Goal: Task Accomplishment & Management: Use online tool/utility

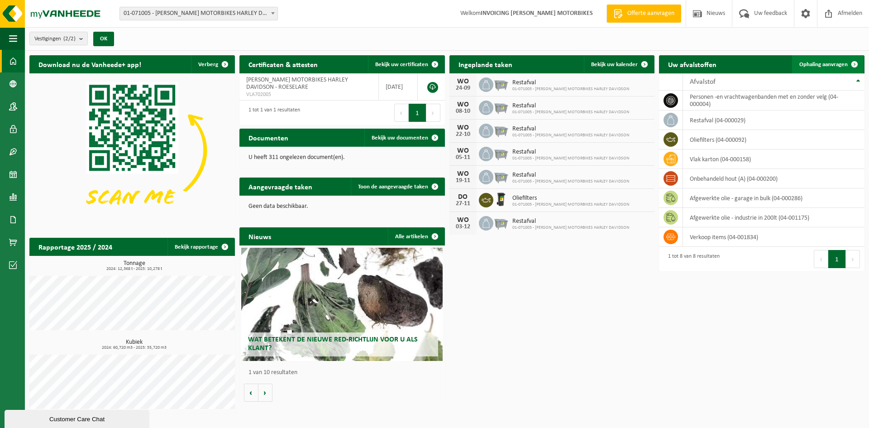
click at [821, 62] on span "Ophaling aanvragen" at bounding box center [824, 65] width 48 height 6
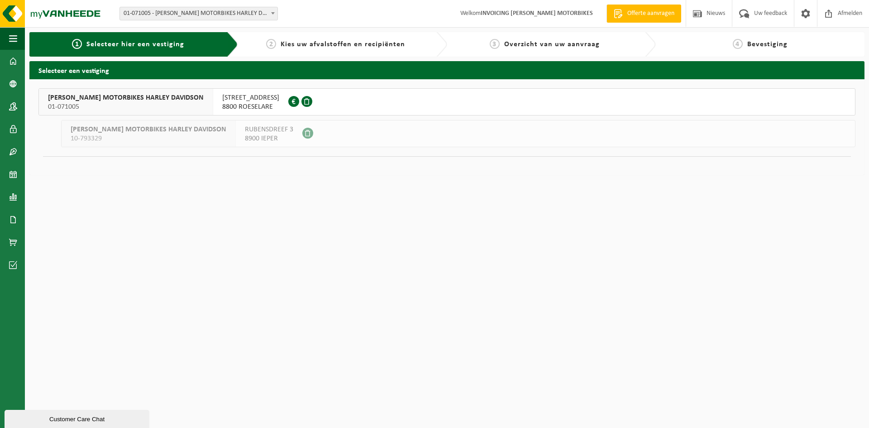
click at [165, 93] on div "[PERSON_NAME] MOTORBIKES HARLEY DAVIDSON 01-071005" at bounding box center [126, 102] width 174 height 26
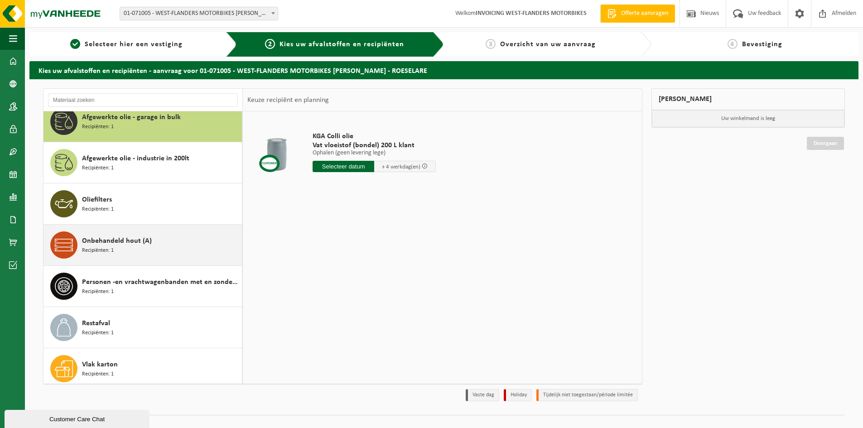
scroll to position [16, 0]
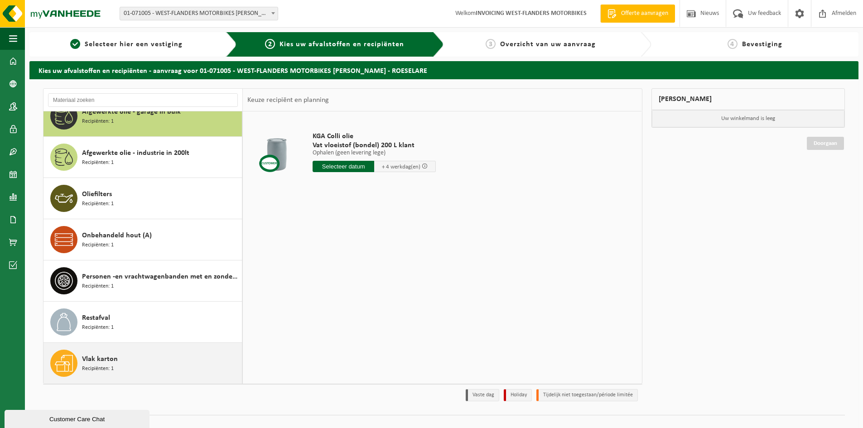
click at [97, 363] on span "Vlak karton" at bounding box center [100, 359] width 36 height 11
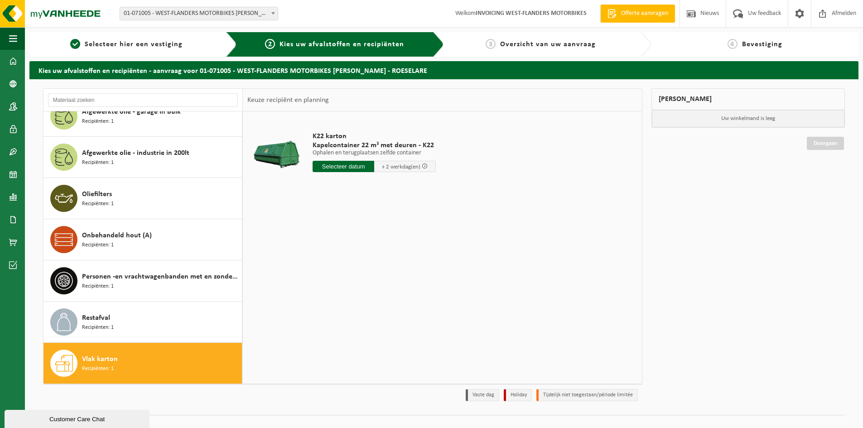
click at [359, 167] on input "text" at bounding box center [343, 166] width 62 height 11
click at [367, 261] on div "25" at bounding box center [369, 261] width 16 height 14
type input "Van 2025-09-25"
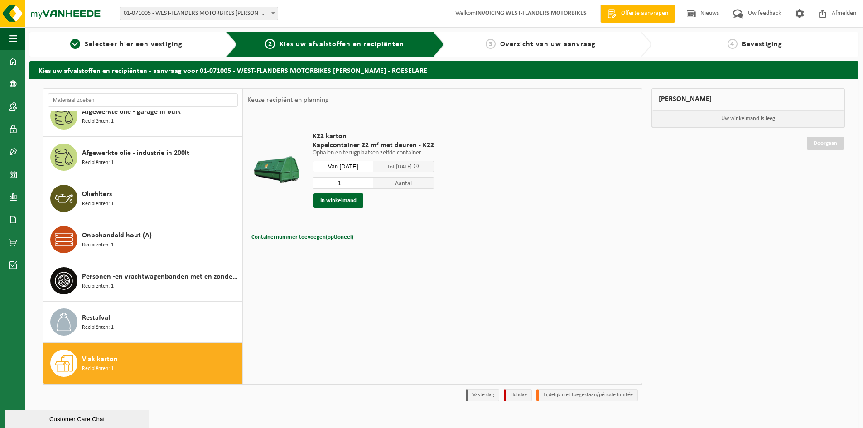
click at [346, 192] on div "1 Aantal In winkelmand" at bounding box center [372, 192] width 121 height 31
click at [350, 197] on button "In winkelmand" at bounding box center [338, 200] width 50 height 14
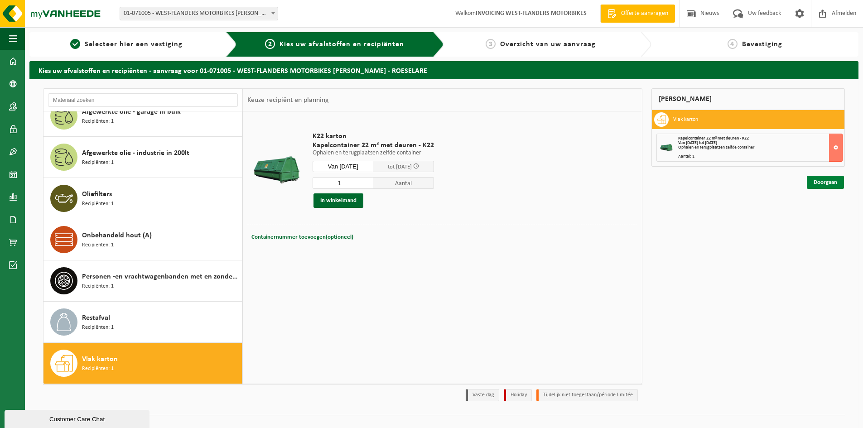
click at [837, 184] on link "Doorgaan" at bounding box center [824, 182] width 37 height 13
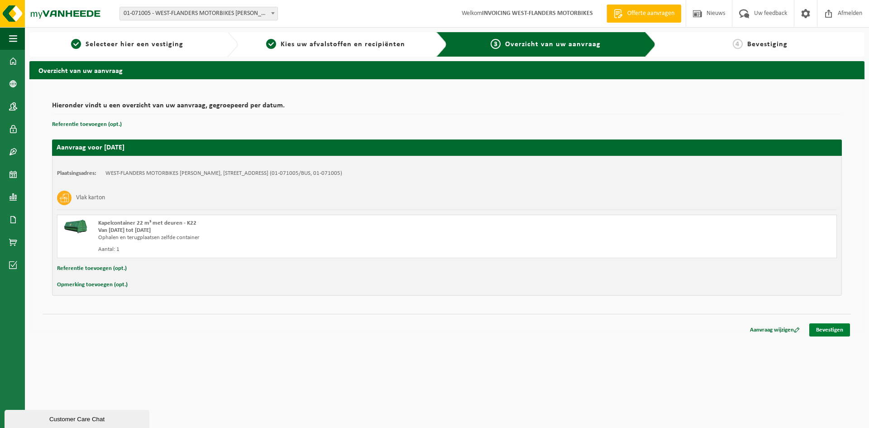
click at [837, 326] on link "Bevestigen" at bounding box center [830, 329] width 41 height 13
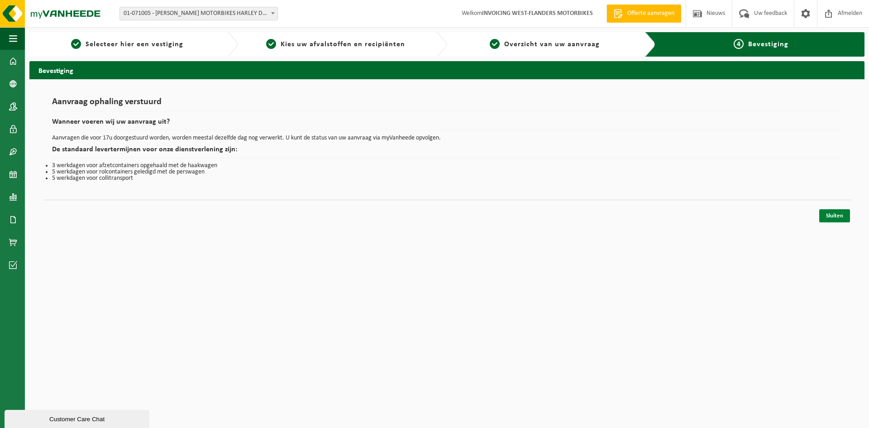
click at [830, 214] on link "Sluiten" at bounding box center [835, 215] width 31 height 13
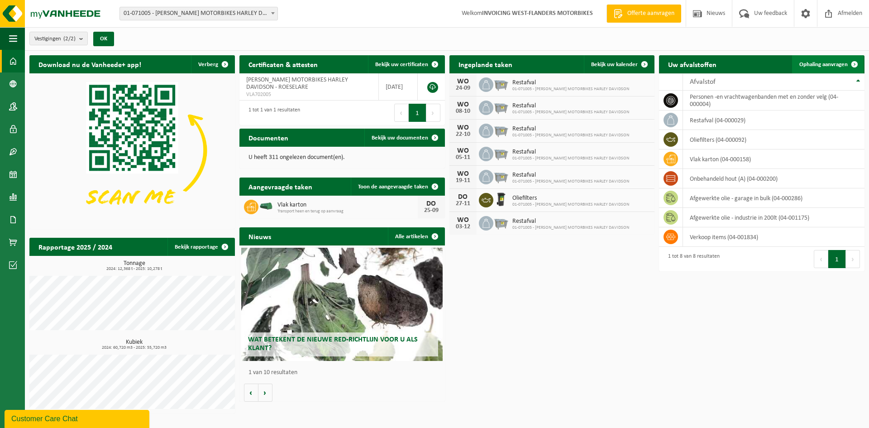
click at [830, 64] on span "Ophaling aanvragen" at bounding box center [824, 65] width 48 height 6
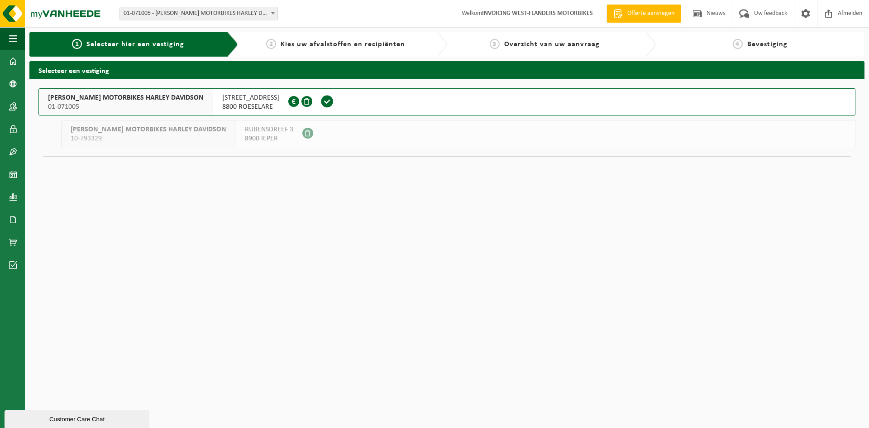
click at [172, 91] on div "WEST-FLANDERS MOTORBIKES HARLEY DAVIDSON 01-071005" at bounding box center [126, 102] width 174 height 26
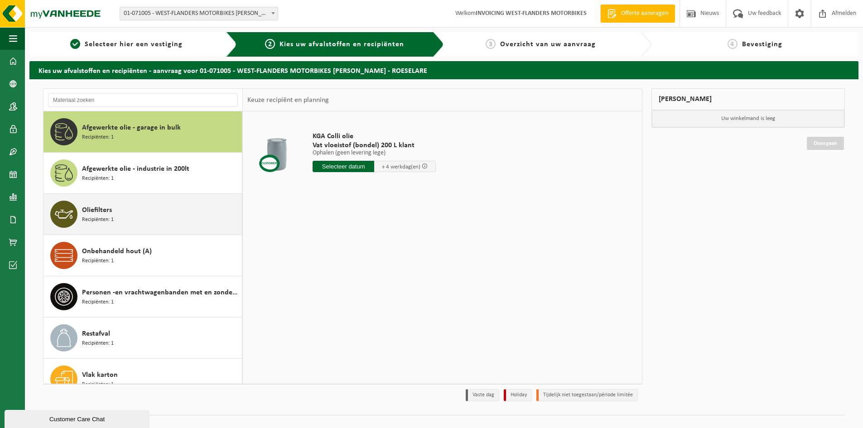
scroll to position [16, 0]
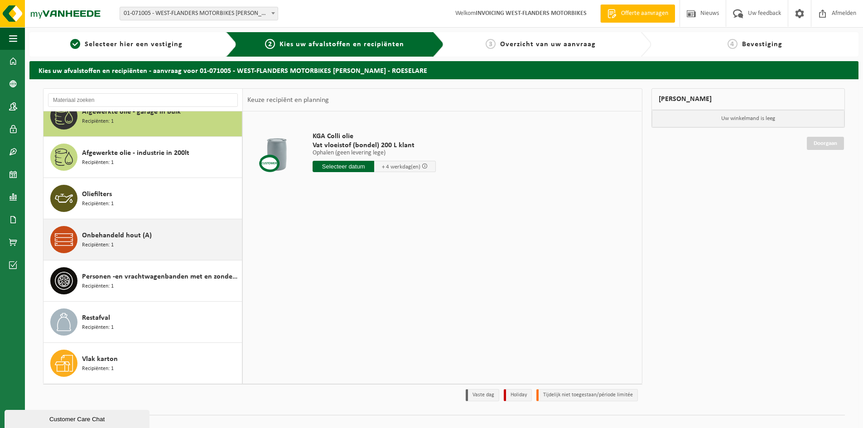
click at [162, 245] on div "Onbehandeld hout (A) Recipiënten: 1" at bounding box center [161, 239] width 158 height 27
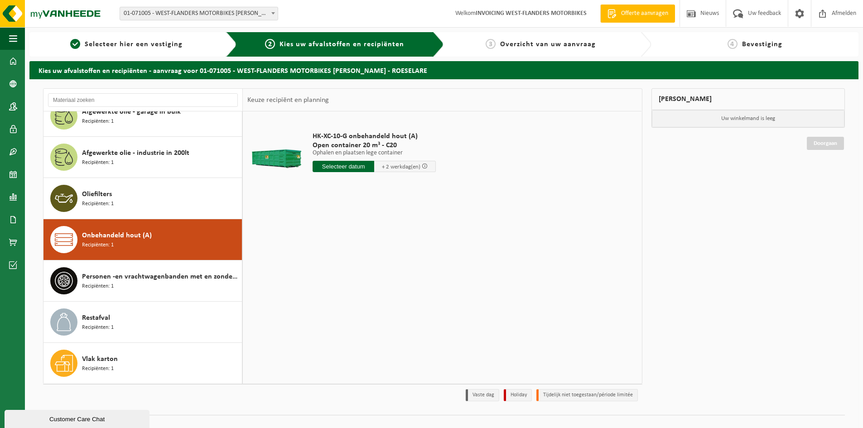
click at [346, 163] on input "text" at bounding box center [343, 166] width 62 height 11
click at [366, 265] on div "25" at bounding box center [369, 261] width 16 height 14
type input "Van [DATE]"
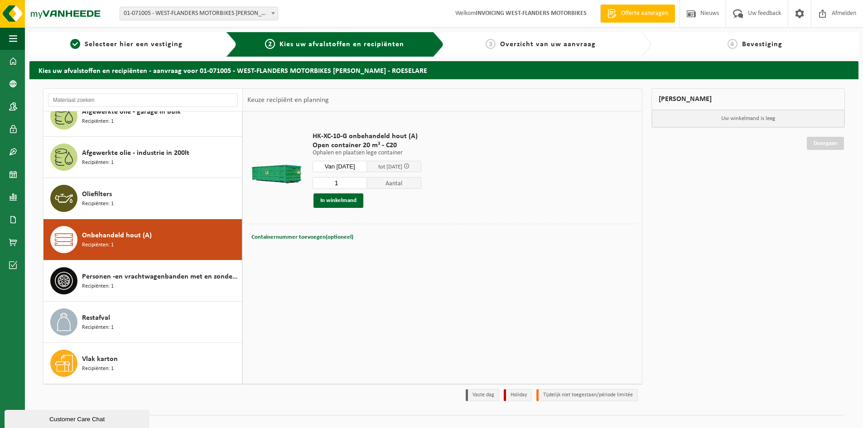
scroll to position [14, 0]
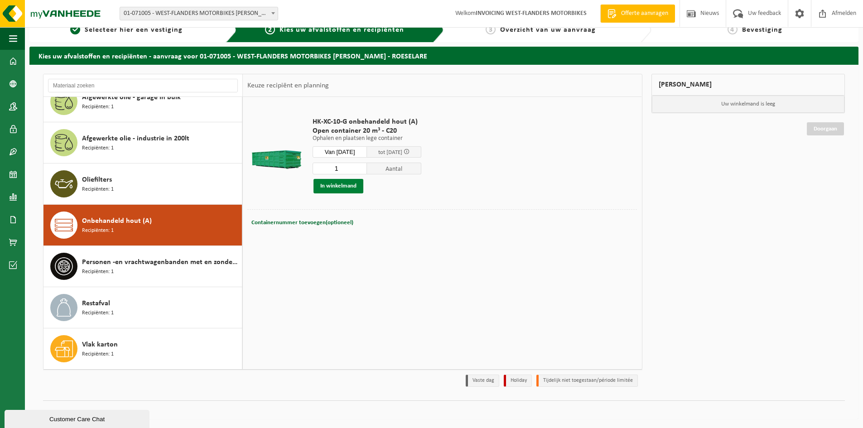
click at [355, 181] on button "In winkelmand" at bounding box center [338, 186] width 50 height 14
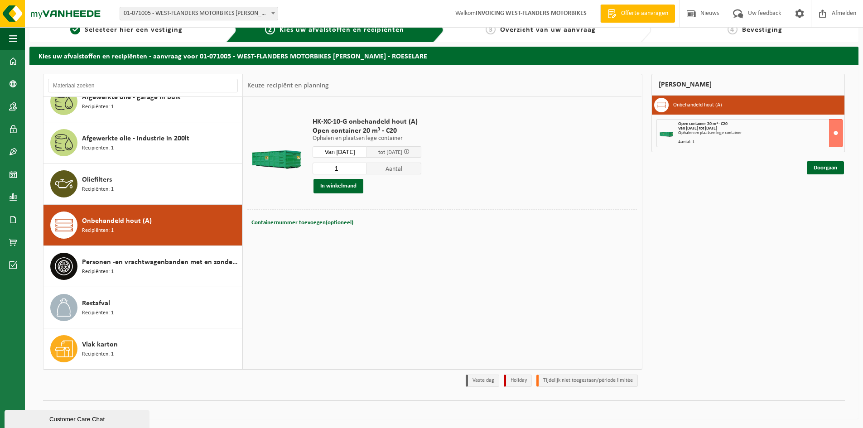
click at [834, 158] on div "Doorgaan" at bounding box center [748, 156] width 194 height 9
click at [833, 163] on link "Doorgaan" at bounding box center [824, 167] width 37 height 13
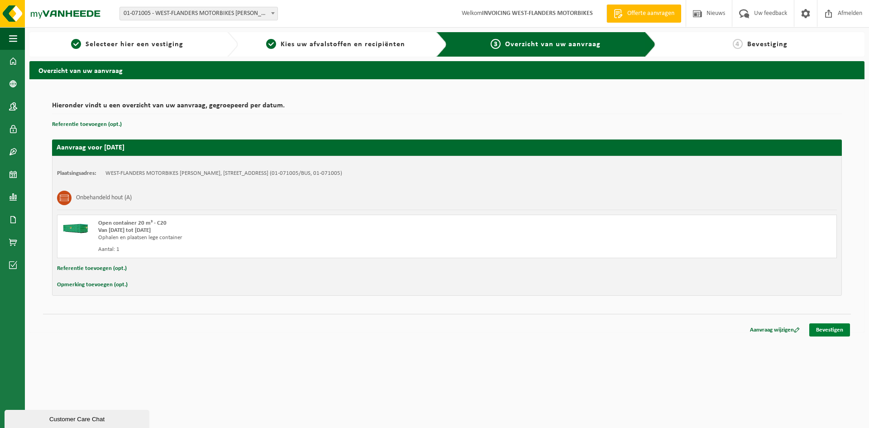
click at [820, 335] on link "Bevestigen" at bounding box center [830, 329] width 41 height 13
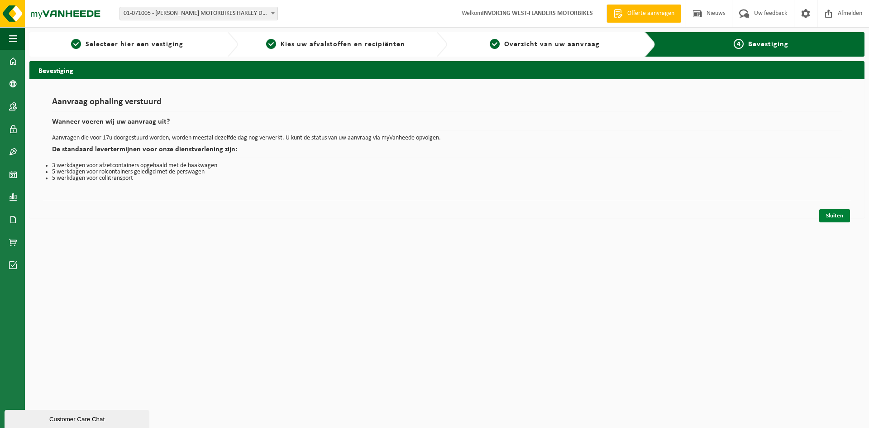
click at [845, 221] on link "Sluiten" at bounding box center [835, 215] width 31 height 13
